Goal: Task Accomplishment & Management: Manage account settings

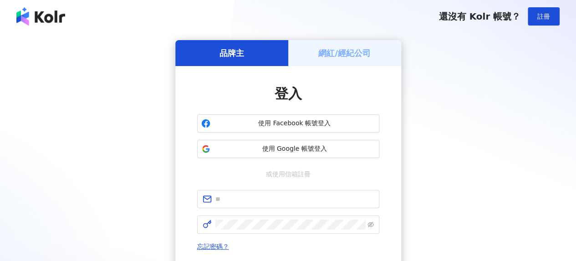
click at [352, 52] on h5 "網紅/經紀公司" at bounding box center [344, 52] width 52 height 11
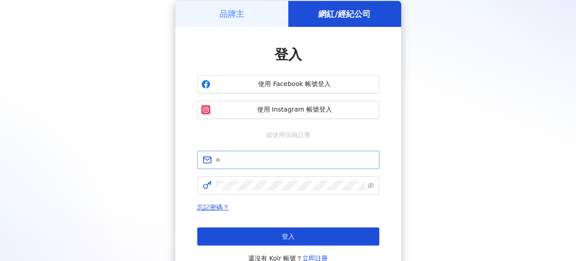
scroll to position [91, 0]
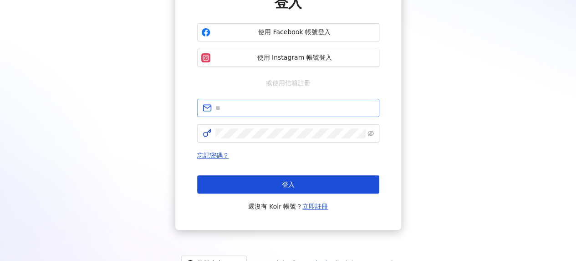
click at [269, 113] on span at bounding box center [288, 108] width 182 height 18
click at [273, 107] on input "text" at bounding box center [294, 108] width 158 height 10
type input "**********"
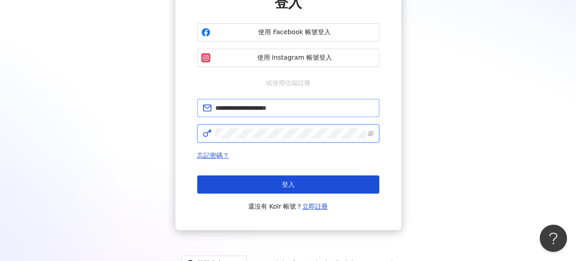
click button "登入" at bounding box center [288, 184] width 182 height 18
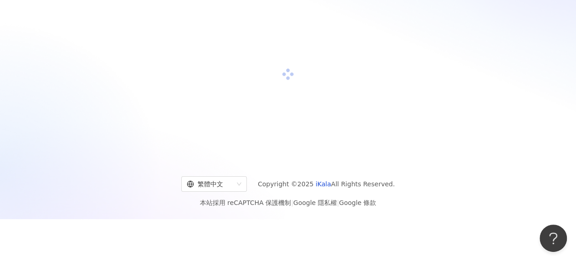
scroll to position [91, 0]
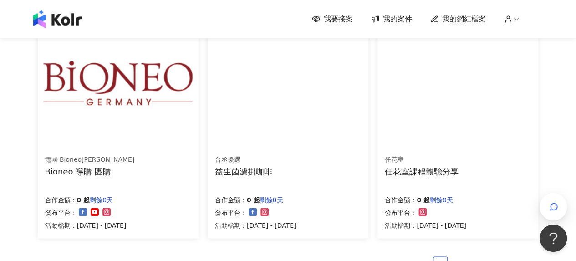
scroll to position [592, 0]
